Goal: Navigation & Orientation: Find specific page/section

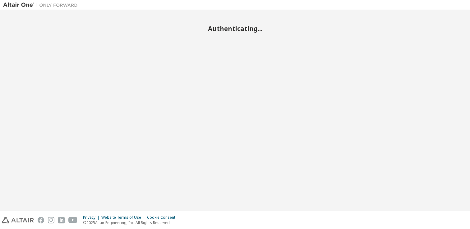
click at [231, 139] on div "Authenticating..." at bounding box center [235, 110] width 464 height 195
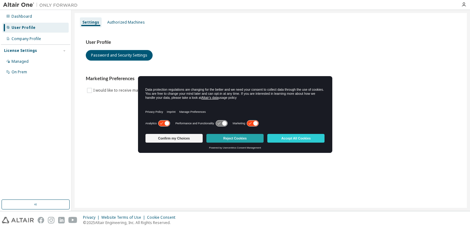
click at [235, 139] on button "Reject Cookies" at bounding box center [235, 138] width 57 height 9
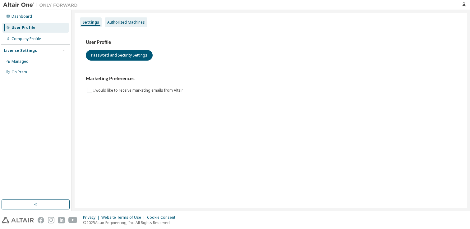
click at [118, 21] on div "Authorized Machines" at bounding box center [126, 22] width 38 height 5
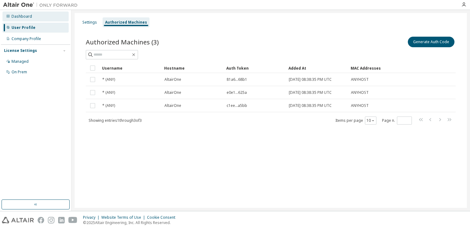
click at [45, 16] on div "Dashboard" at bounding box center [35, 17] width 66 height 10
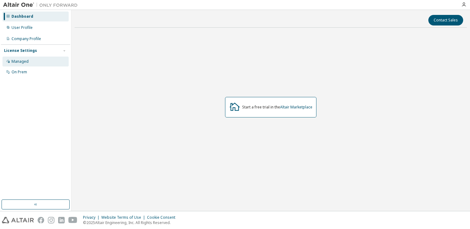
click at [34, 62] on div "Managed" at bounding box center [35, 62] width 66 height 10
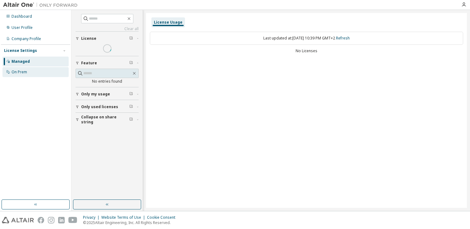
click at [30, 73] on div "On Prem" at bounding box center [35, 72] width 66 height 10
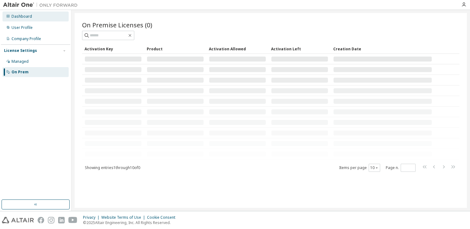
click at [27, 19] on div "Dashboard" at bounding box center [35, 17] width 66 height 10
